Goal: Task Accomplishment & Management: Use online tool/utility

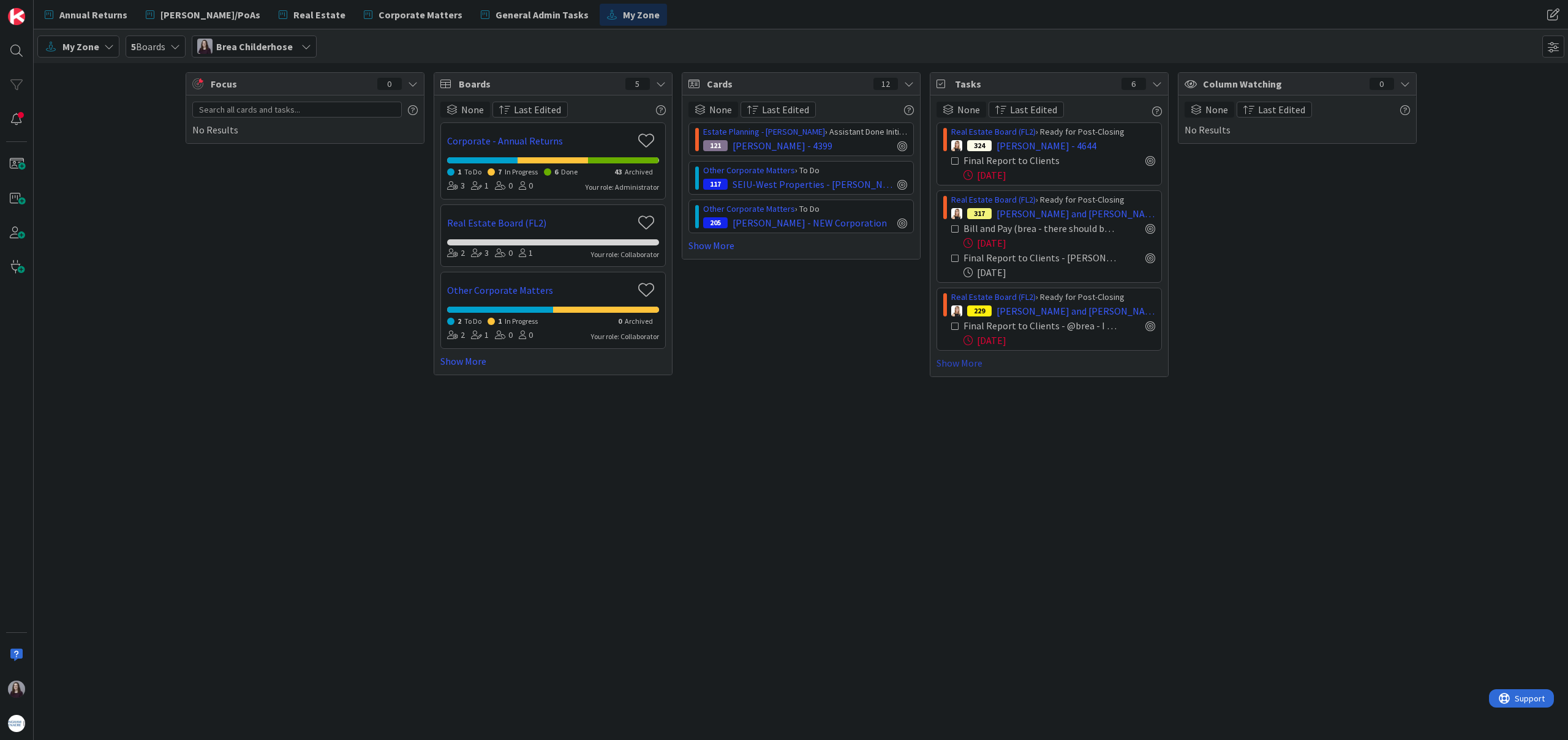
click at [961, 363] on link "Show More" at bounding box center [1048, 363] width 225 height 15
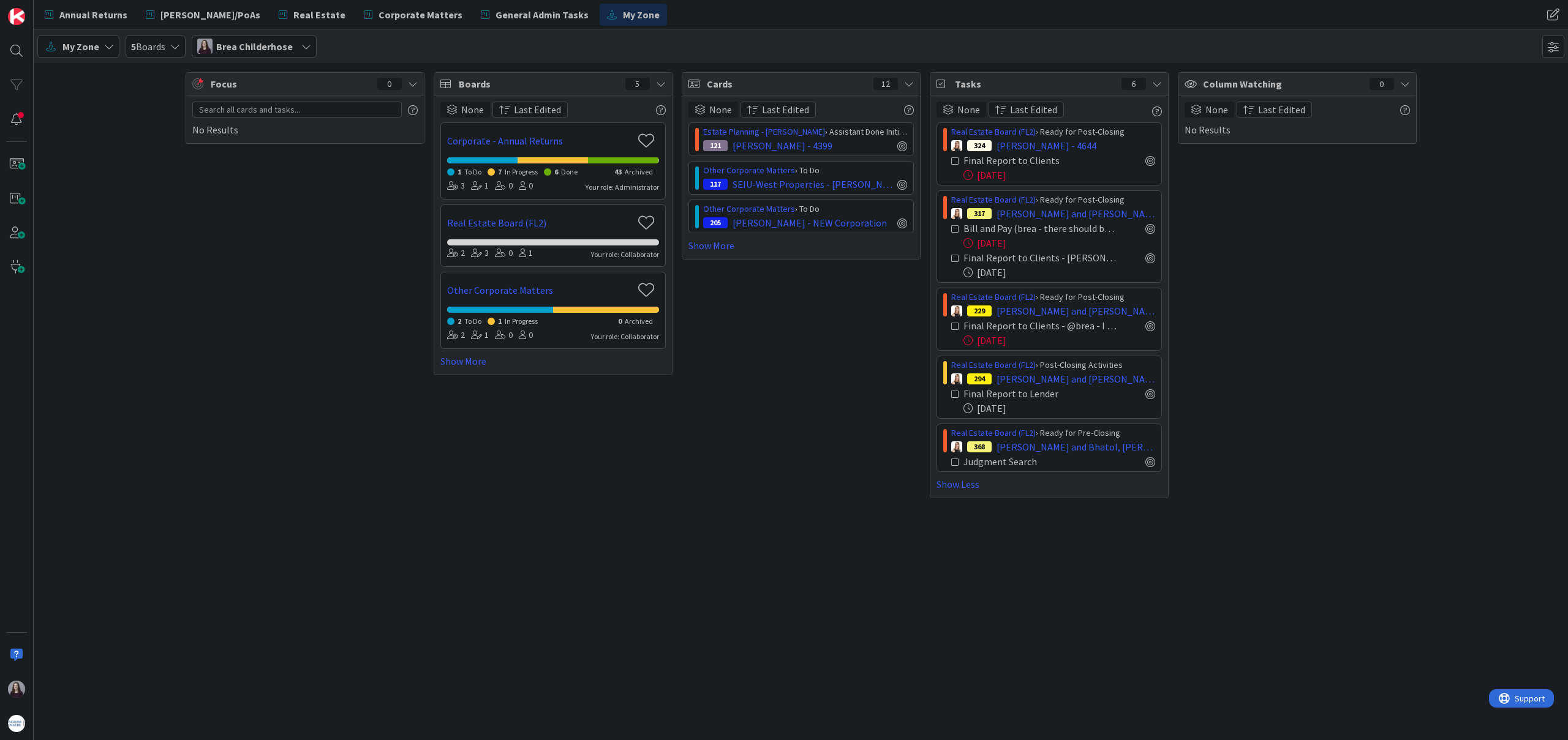
click at [954, 462] on icon at bounding box center [955, 462] width 8 height 8
click at [1122, 406] on div "[DATE]" at bounding box center [1058, 409] width 191 height 15
click at [1112, 367] on div "Real Estate Board (FL2) › Post-Closing Activities" at bounding box center [1053, 366] width 204 height 13
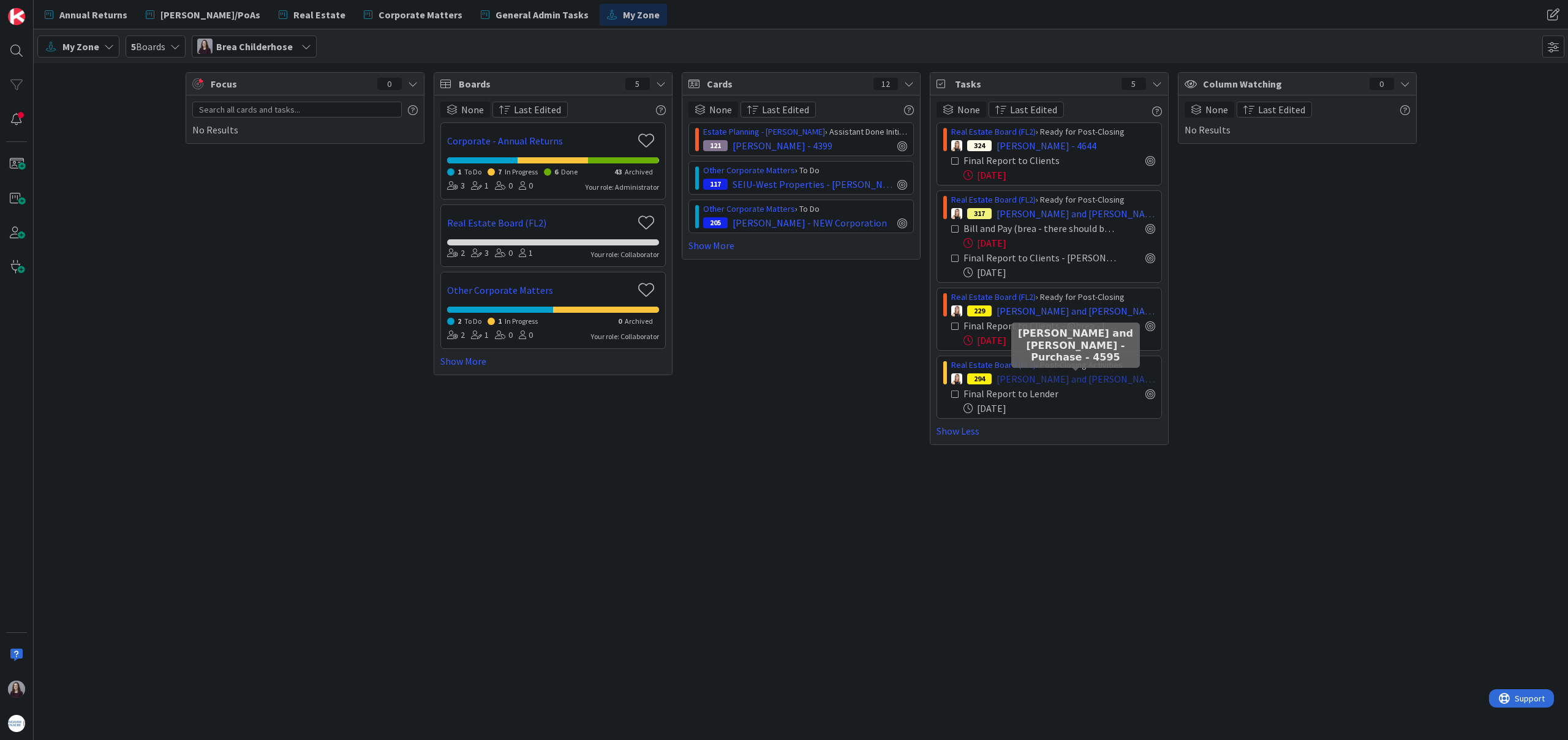
click at [1107, 385] on span "[PERSON_NAME] and [PERSON_NAME] - Purchase - 4595" at bounding box center [1076, 379] width 159 height 15
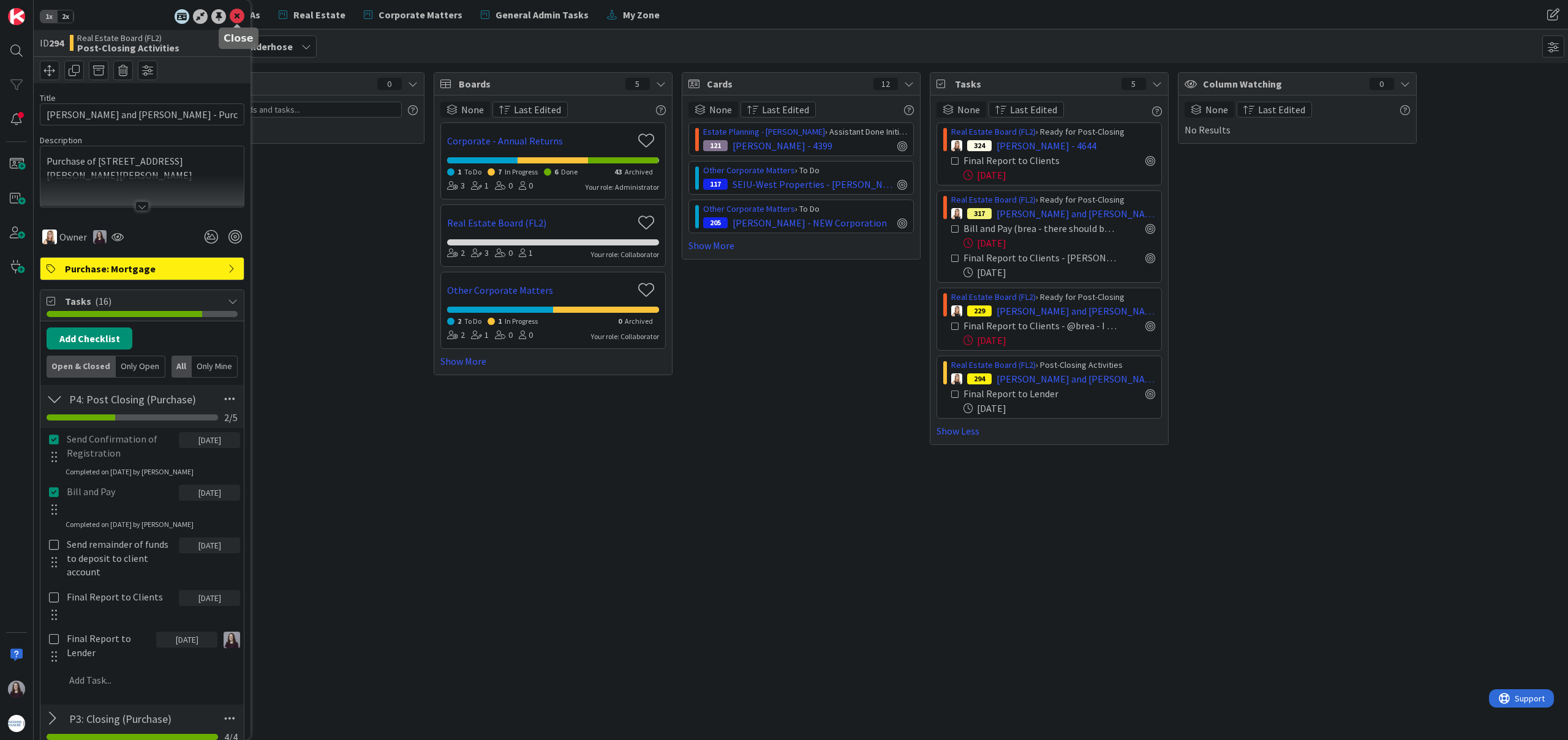
click at [236, 16] on icon at bounding box center [237, 17] width 15 height 15
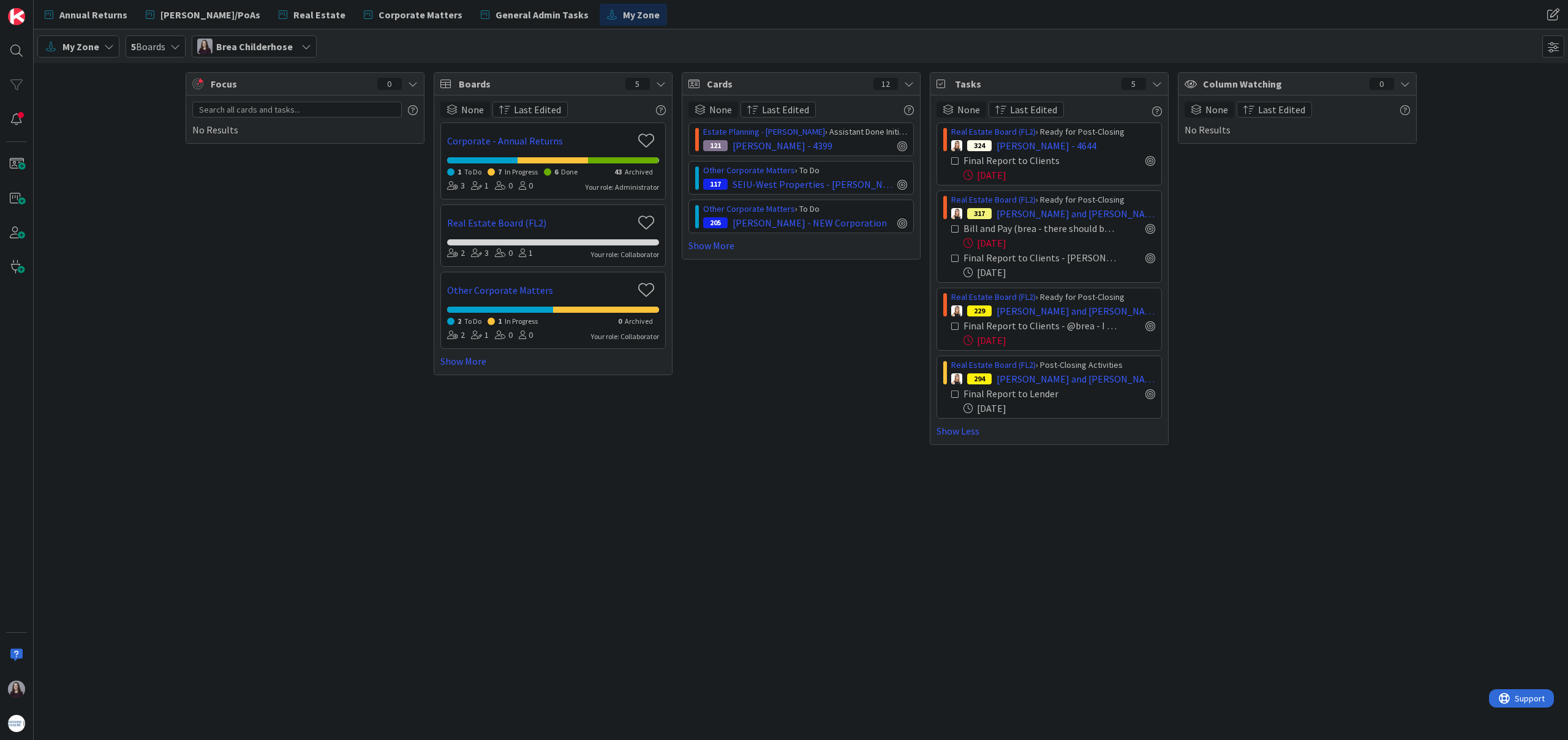
click at [958, 397] on icon at bounding box center [955, 394] width 8 height 8
